Goal: Find contact information: Find contact information

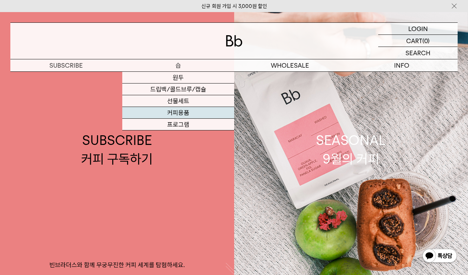
click at [190, 111] on link "커피용품" at bounding box center [178, 113] width 112 height 12
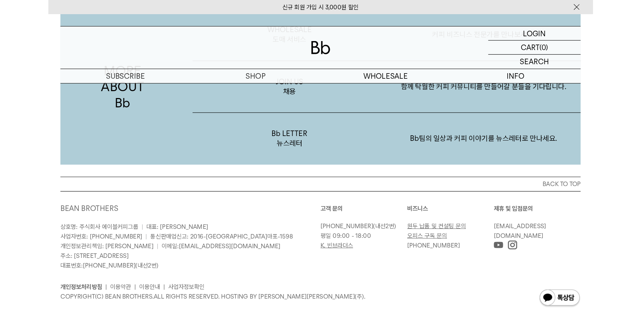
scroll to position [1339, 0]
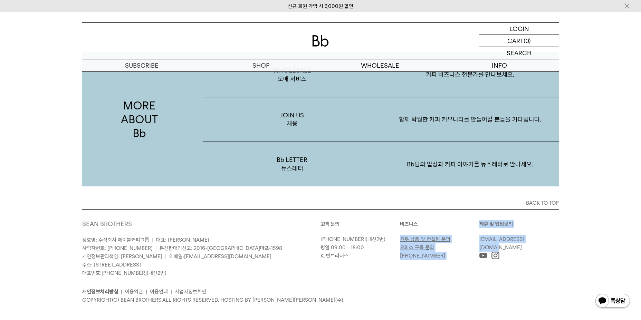
drag, startPoint x: 477, startPoint y: 233, endPoint x: 533, endPoint y: 235, distance: 56.7
click at [468, 235] on div "고객 문의 [PHONE_NUMBER] (내선2번) 평일 09:00 - 18:00 K. 빈브라더스 [GEOGRAPHIC_DATA] 원두 납품 및…" at bounding box center [440, 240] width 238 height 40
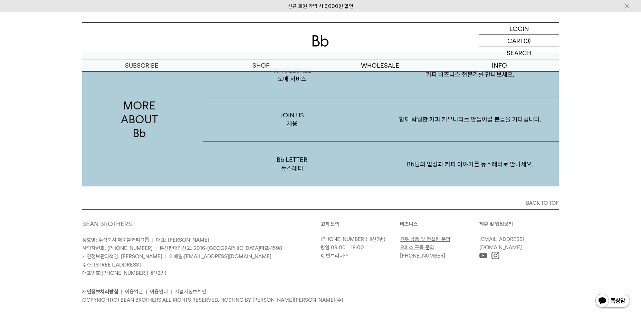
click at [468, 238] on div "BACK TO TOP BEAN BROTHERS 상호명: 주식회사 에이블커피그룹 | 대표: 박성호 사업자번호: 220-87-84283 | 통신판…" at bounding box center [320, 256] width 497 height 118
click at [468, 236] on link "[EMAIL_ADDRESS][DOMAIN_NAME]" at bounding box center [501, 243] width 45 height 15
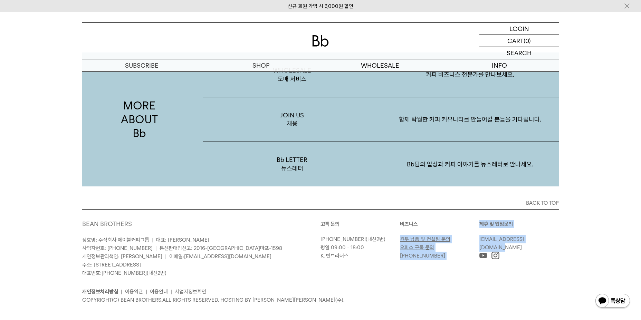
drag, startPoint x: 542, startPoint y: 231, endPoint x: 479, endPoint y: 230, distance: 63.2
click at [468, 230] on div "고객 문의 02-6204-7888 (내선2번) 평일 09:00 - 18:00 K. 빈브라더스 비즈니스 원두 납품 및 컨설팅 문의 오피스 구독 …" at bounding box center [440, 240] width 238 height 40
click at [468, 236] on link "[EMAIL_ADDRESS][DOMAIN_NAME]" at bounding box center [501, 243] width 45 height 15
drag, startPoint x: 551, startPoint y: 232, endPoint x: 546, endPoint y: 232, distance: 4.8
click at [468, 235] on p "[EMAIL_ADDRESS][DOMAIN_NAME]" at bounding box center [517, 243] width 76 height 17
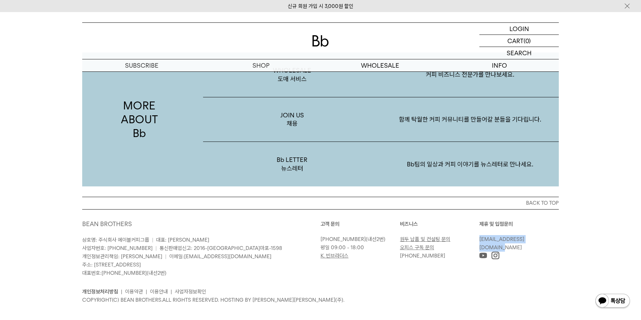
drag, startPoint x: 541, startPoint y: 231, endPoint x: 479, endPoint y: 232, distance: 61.5
click at [468, 235] on p "[EMAIL_ADDRESS][DOMAIN_NAME]" at bounding box center [517, 243] width 76 height 17
copy link "[EMAIL_ADDRESS][DOMAIN_NAME]"
